Goal: Information Seeking & Learning: Learn about a topic

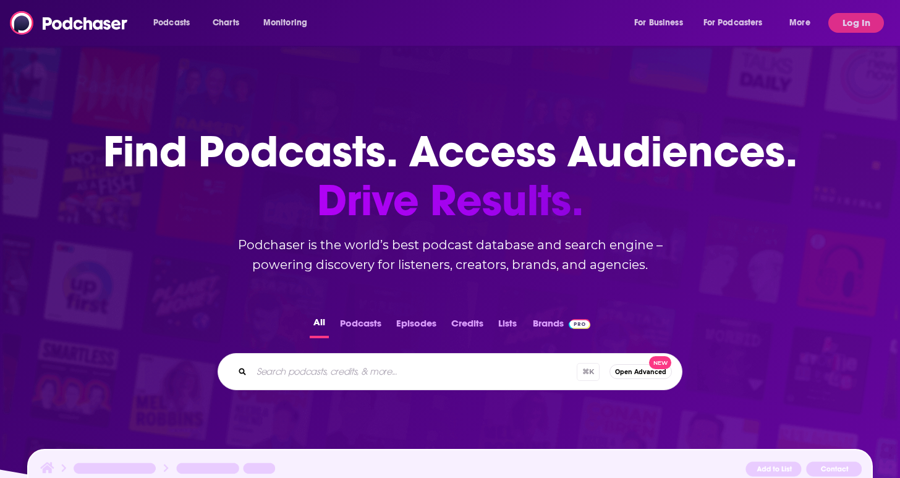
click at [428, 386] on div "⌘ K Open Advanced New" at bounding box center [449, 371] width 465 height 37
click at [406, 369] on input "Search podcasts, credits, & more..." at bounding box center [413, 371] width 325 height 20
click at [858, 32] on button "Log In" at bounding box center [856, 23] width 56 height 20
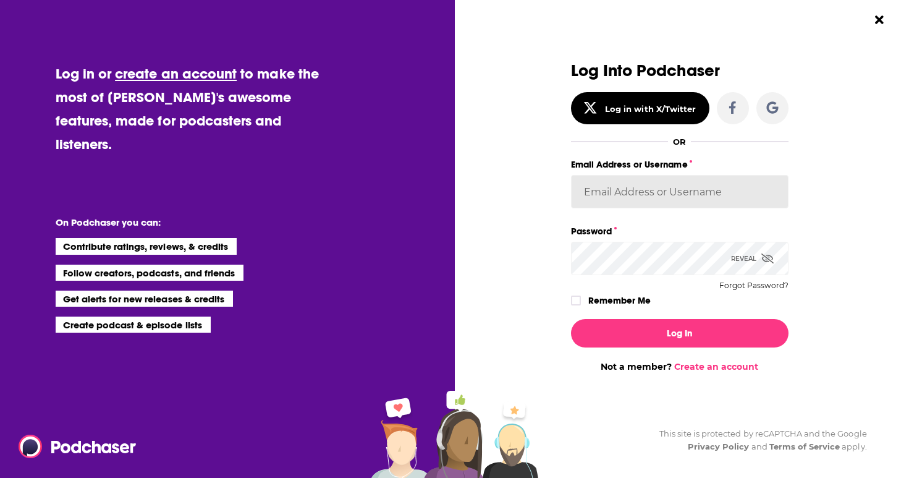
click at [591, 177] on input "Email Address or Username" at bounding box center [679, 191] width 217 height 33
click at [660, 190] on input "Email Address or Username" at bounding box center [679, 191] width 217 height 33
click at [628, 187] on input "Email Address or Username" at bounding box center [679, 191] width 217 height 33
type input "rpearson"
click at [636, 277] on div "Log Into Podchaser Log in with X/Twitter OR Email Address or Username rpearson …" at bounding box center [679, 185] width 217 height 247
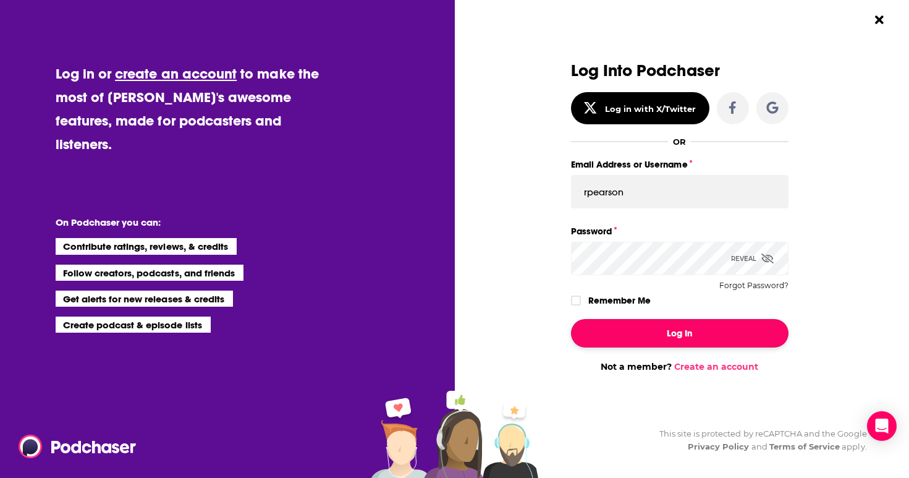
click at [652, 336] on button "Log In" at bounding box center [679, 333] width 217 height 28
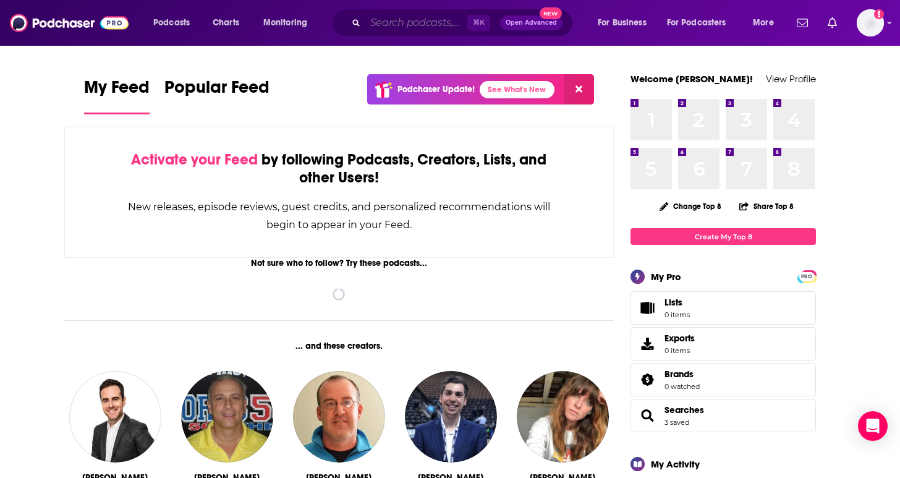
click at [379, 20] on input "Search podcasts, credits, & more..." at bounding box center [416, 23] width 102 height 20
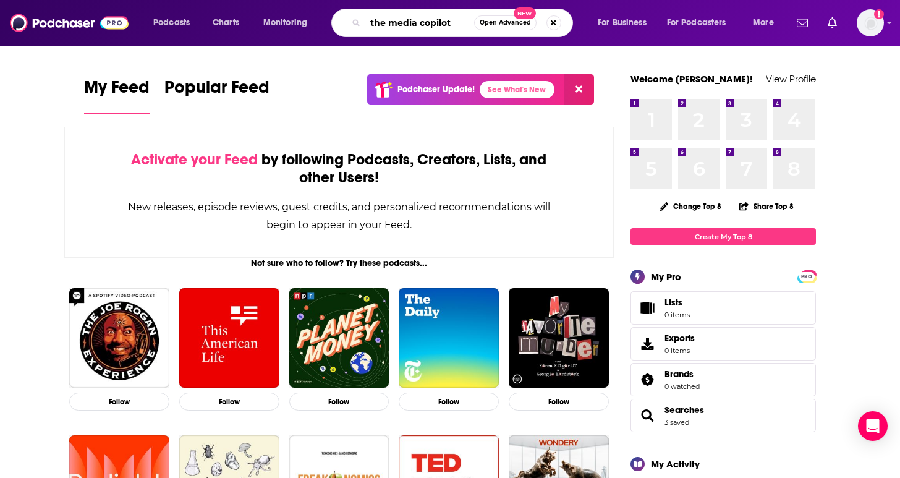
type input "the media copilot"
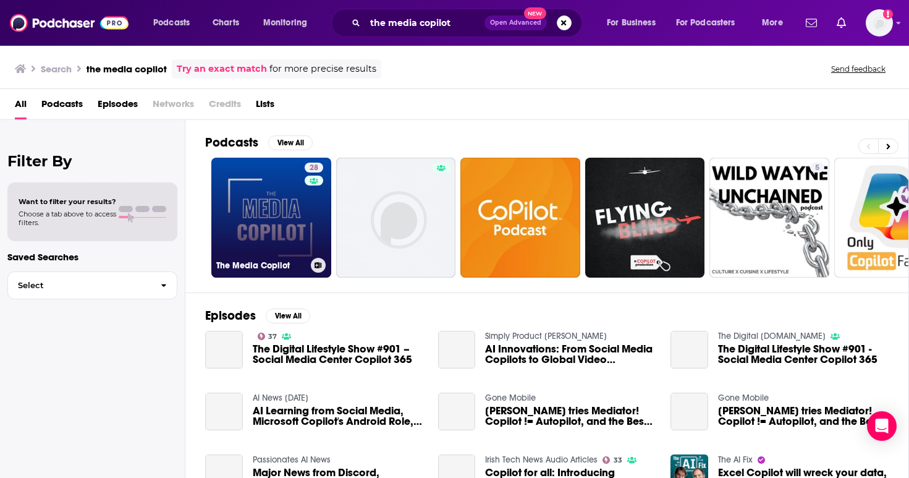
click at [265, 244] on link "28 The Media Copilot" at bounding box center [271, 218] width 120 height 120
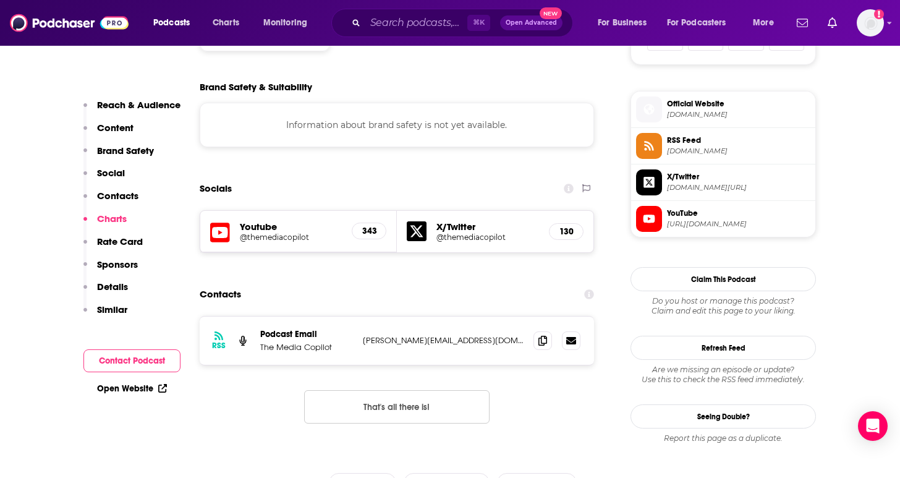
scroll to position [45, 0]
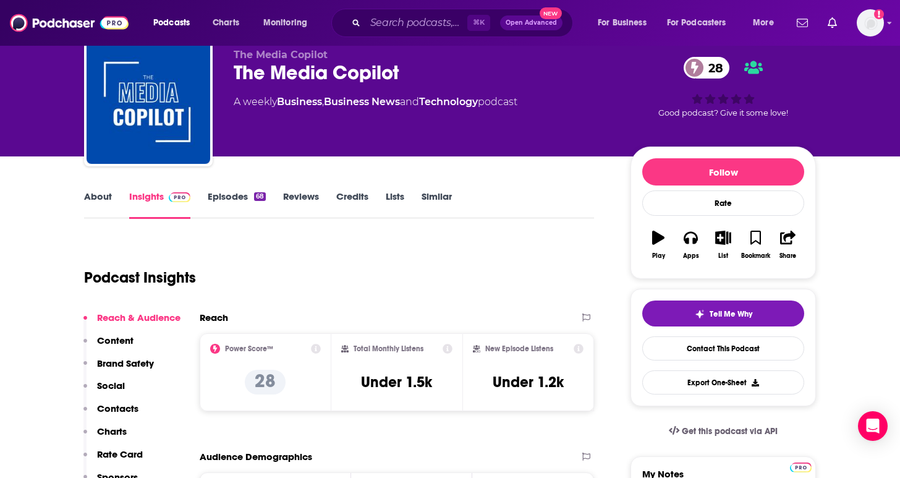
click at [113, 199] on div "About" at bounding box center [106, 204] width 45 height 28
click at [89, 195] on link "About" at bounding box center [98, 204] width 28 height 28
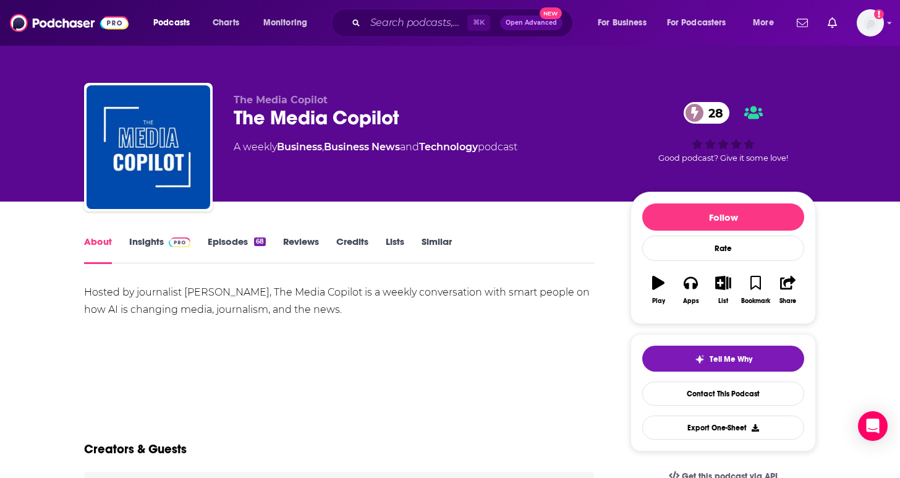
click at [153, 244] on link "Insights" at bounding box center [159, 249] width 61 height 28
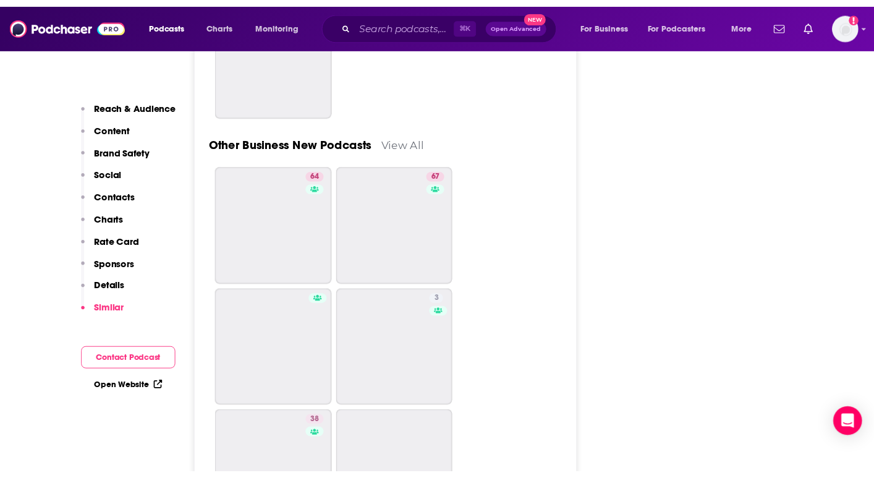
scroll to position [4093, 0]
